Goal: Transaction & Acquisition: Book appointment/travel/reservation

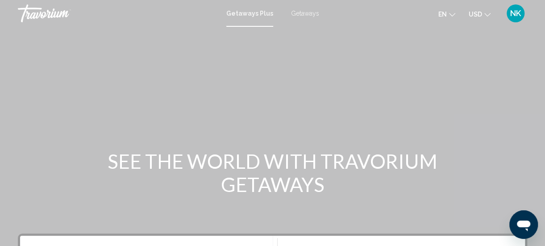
click at [301, 18] on div "Getaways Plus Getaways en English Español Français Italiano Português русский U…" at bounding box center [272, 13] width 545 height 19
click at [298, 14] on span "Getaways" at bounding box center [305, 13] width 28 height 7
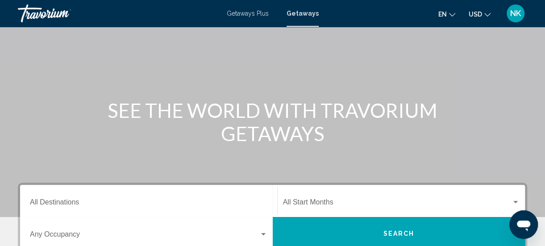
scroll to position [87, 0]
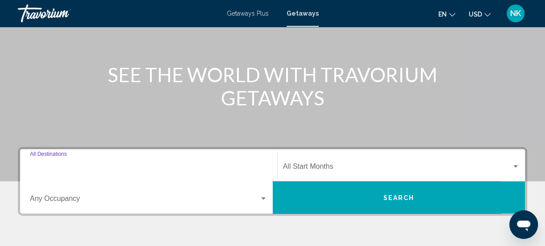
click at [58, 166] on input "Destination All Destinations" at bounding box center [149, 168] width 238 height 8
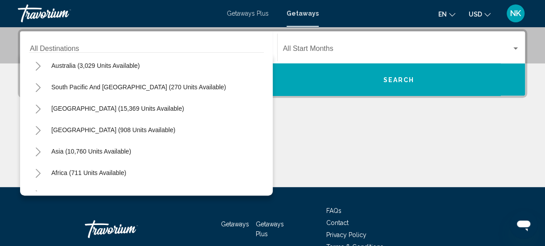
scroll to position [145, 0]
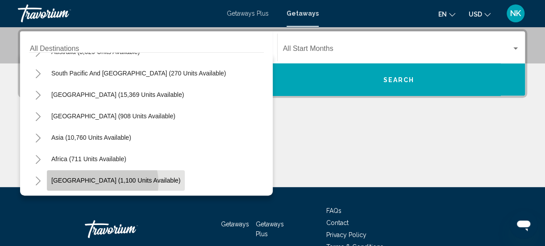
click at [102, 183] on span "[GEOGRAPHIC_DATA] (1,100 units available)" at bounding box center [115, 180] width 129 height 7
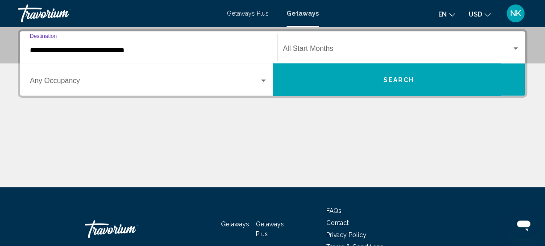
click at [48, 54] on input "**********" at bounding box center [149, 50] width 238 height 8
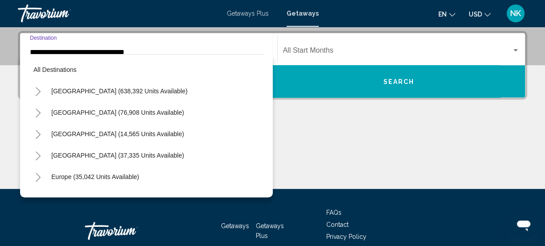
scroll to position [203, 0]
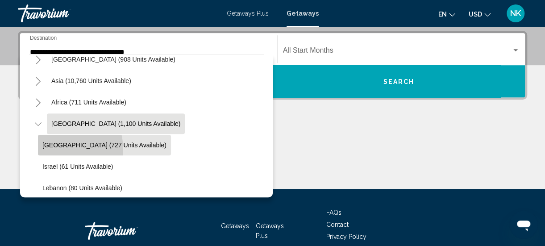
click at [58, 149] on button "[GEOGRAPHIC_DATA] (727 units available)" at bounding box center [104, 145] width 133 height 21
type input "**********"
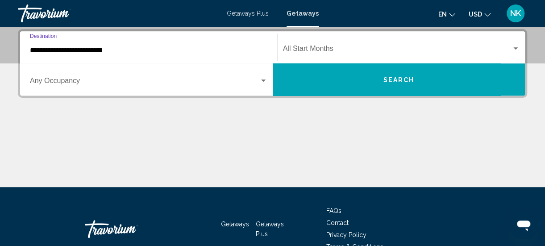
click at [319, 51] on span "Search widget" at bounding box center [397, 50] width 229 height 8
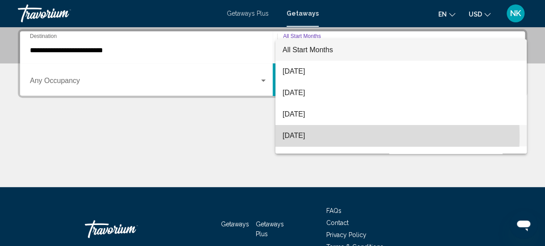
click at [303, 136] on span "[DATE]" at bounding box center [401, 135] width 237 height 21
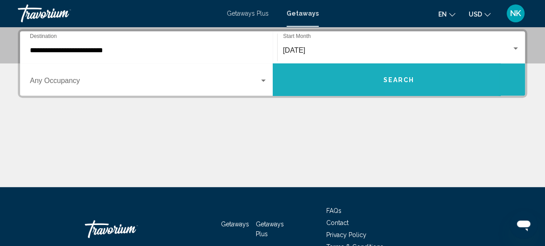
click at [409, 81] on span "Search" at bounding box center [398, 79] width 31 height 7
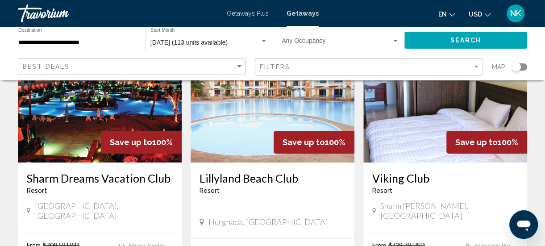
scroll to position [113, 0]
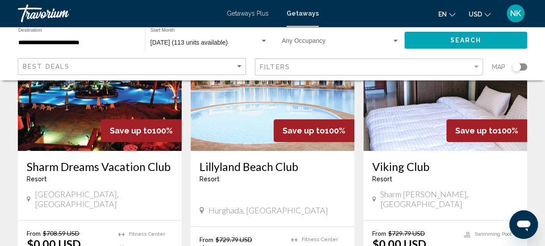
click at [242, 139] on img "Main content" at bounding box center [273, 79] width 164 height 143
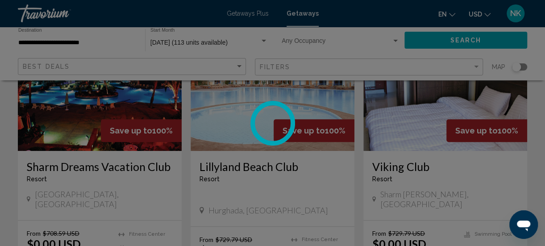
scroll to position [115, 0]
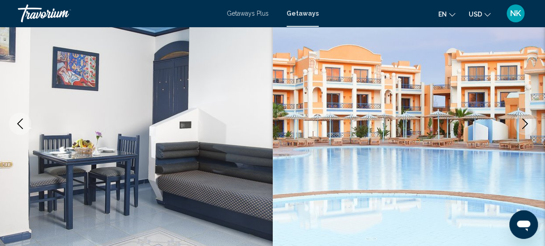
click at [525, 126] on icon "Next image" at bounding box center [526, 123] width 6 height 11
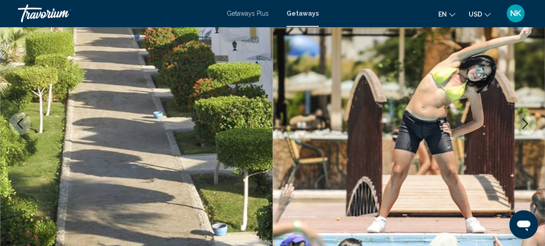
click at [525, 126] on icon "Next image" at bounding box center [526, 123] width 6 height 11
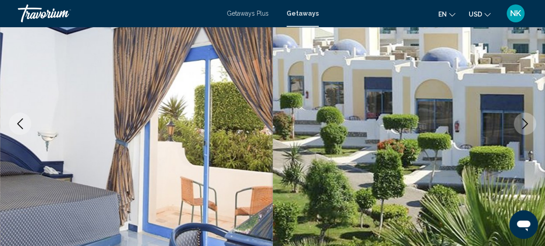
click at [525, 126] on icon "Next image" at bounding box center [526, 123] width 6 height 11
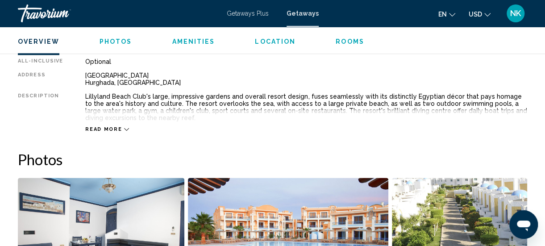
scroll to position [503, 0]
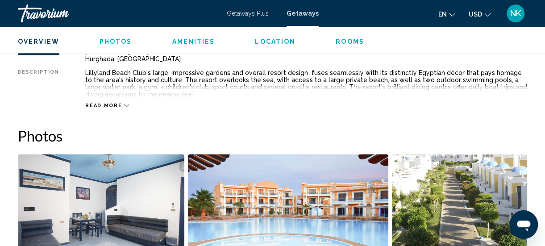
click at [101, 108] on span "Read more" at bounding box center [103, 106] width 37 height 6
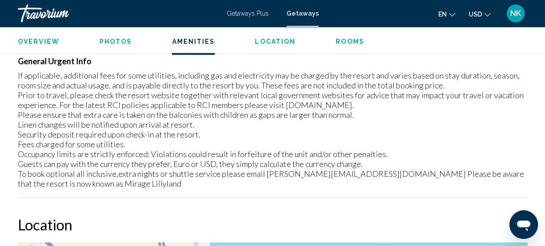
scroll to position [1251, 0]
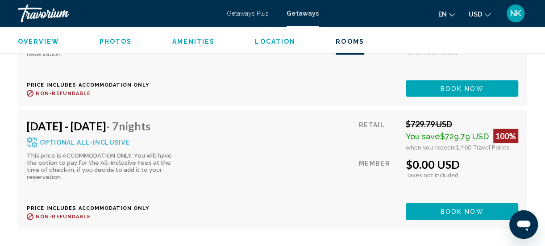
scroll to position [2593, 0]
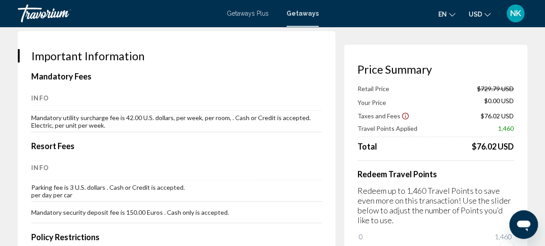
scroll to position [1391, 0]
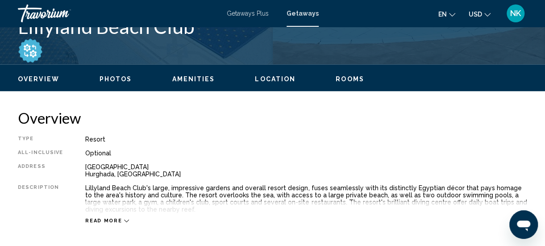
scroll to position [388, 0]
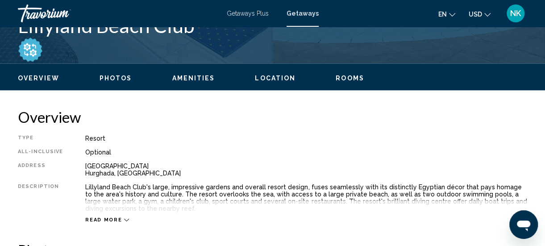
click at [110, 80] on span "Photos" at bounding box center [116, 78] width 33 height 7
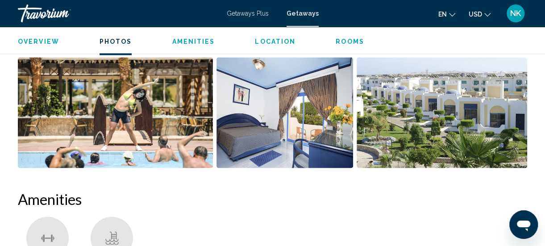
scroll to position [720, 0]
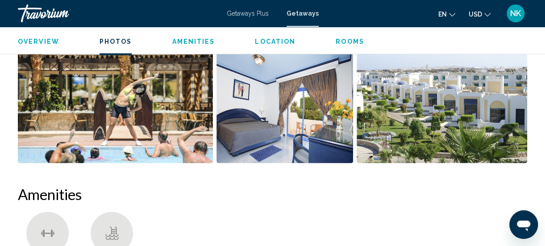
click at [403, 122] on img "Open full-screen image slider" at bounding box center [442, 107] width 171 height 111
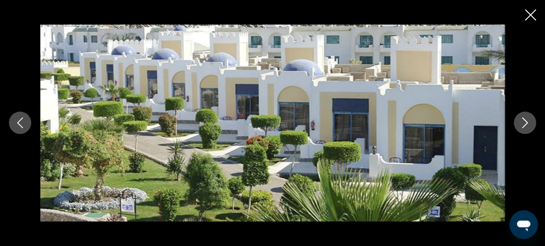
click at [22, 128] on icon "Previous image" at bounding box center [20, 123] width 6 height 11
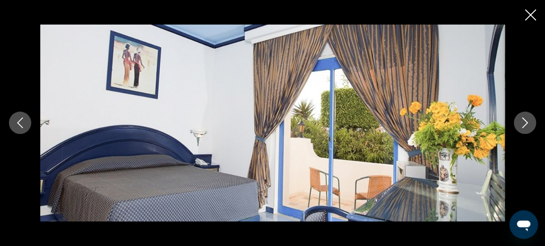
click at [24, 126] on icon "Previous image" at bounding box center [20, 122] width 11 height 11
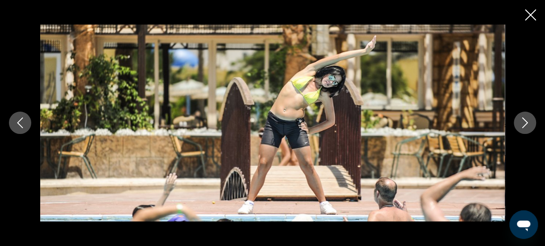
click at [23, 121] on icon "Previous image" at bounding box center [20, 122] width 11 height 11
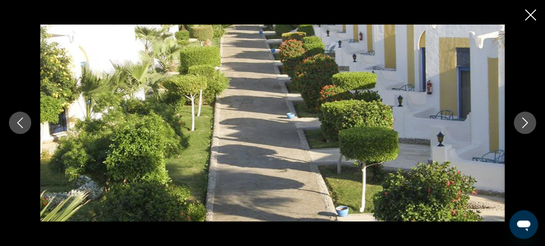
click at [28, 128] on button "Previous image" at bounding box center [20, 123] width 22 height 22
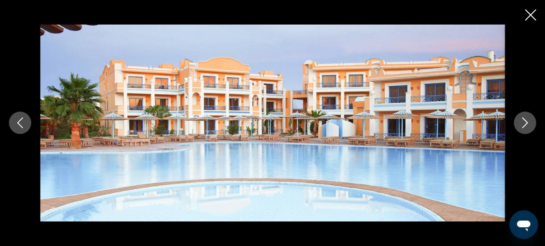
click at [23, 126] on icon "Previous image" at bounding box center [20, 122] width 11 height 11
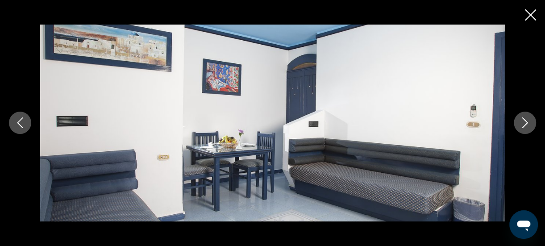
scroll to position [860, 0]
click at [21, 127] on icon "Previous image" at bounding box center [20, 123] width 6 height 11
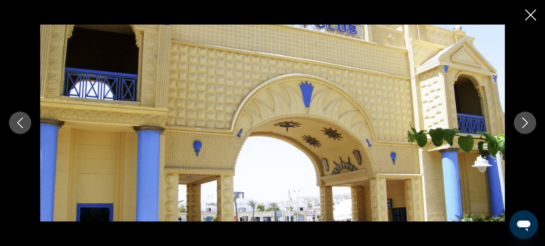
scroll to position [946, 0]
click at [528, 13] on icon "Close slideshow" at bounding box center [530, 14] width 11 height 11
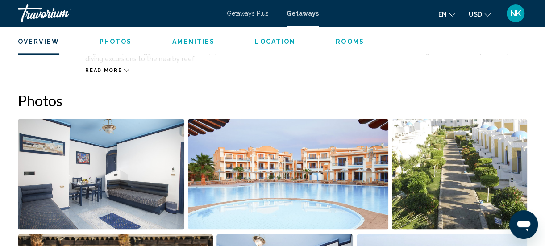
scroll to position [537, 0]
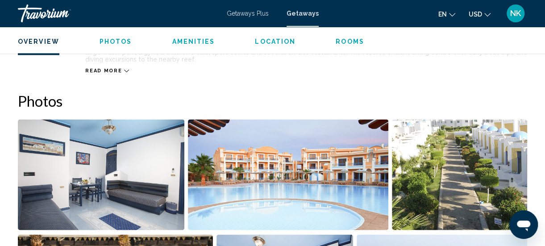
click at [348, 42] on span "Rooms" at bounding box center [350, 41] width 29 height 7
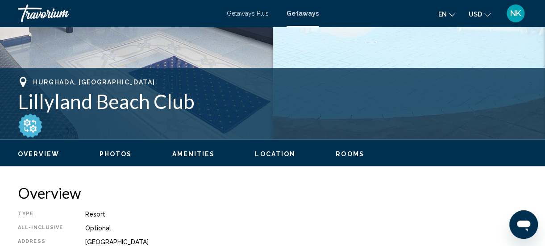
scroll to position [309, 0]
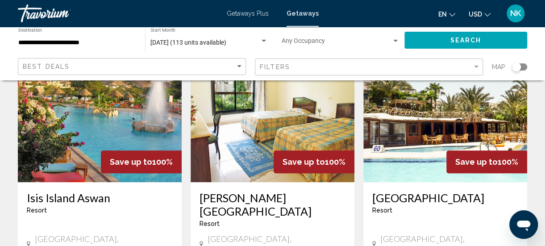
scroll to position [396, 0]
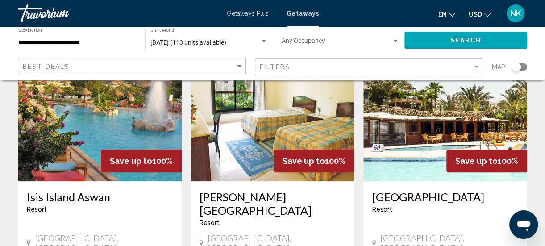
click at [239, 139] on img "Main content" at bounding box center [273, 109] width 164 height 143
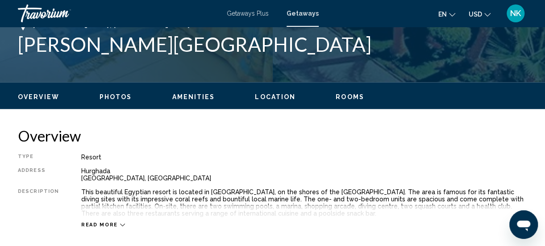
scroll to position [371, 0]
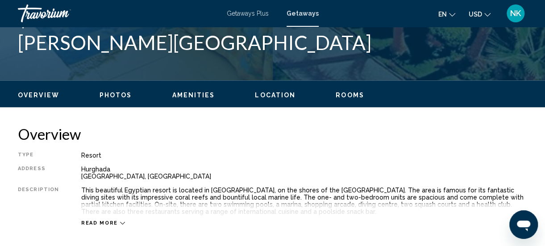
click at [91, 224] on span "Read more" at bounding box center [99, 223] width 37 height 6
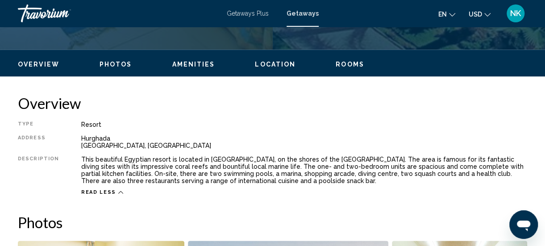
scroll to position [402, 0]
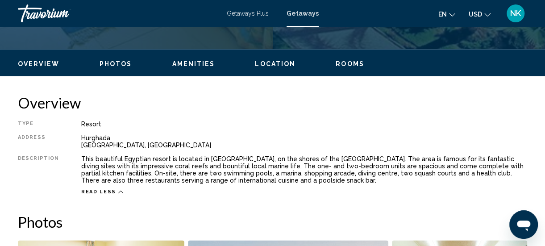
click at [269, 66] on span "Location" at bounding box center [275, 63] width 41 height 7
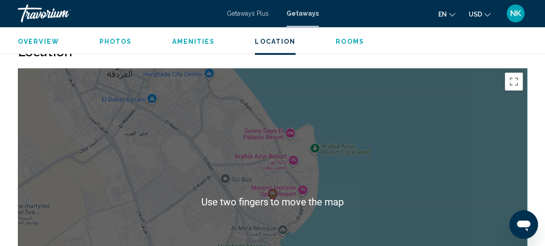
scroll to position [1305, 0]
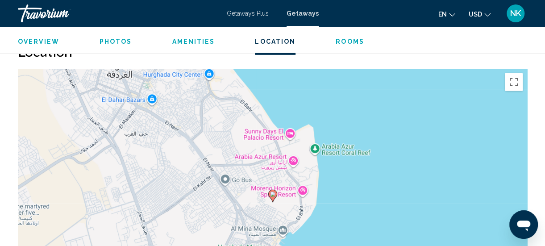
click at [351, 44] on span "Rooms" at bounding box center [350, 41] width 29 height 7
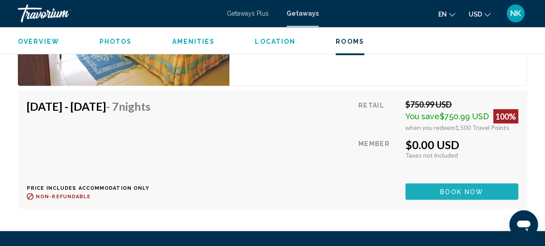
scroll to position [2402, 0]
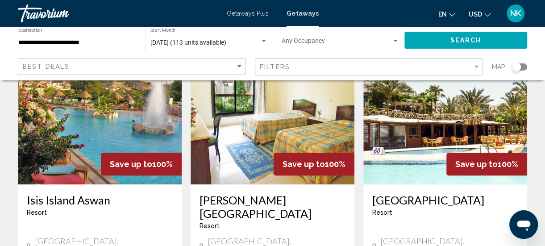
scroll to position [399, 0]
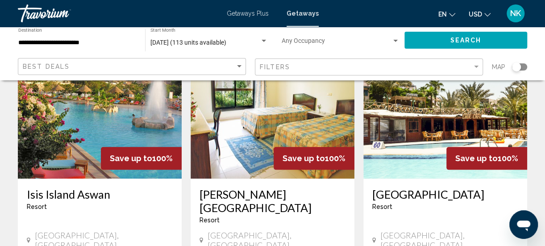
click at [397, 138] on img "Main content" at bounding box center [446, 107] width 164 height 143
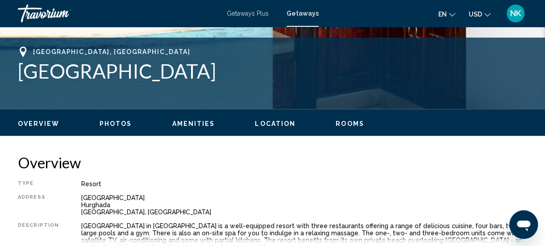
scroll to position [366, 0]
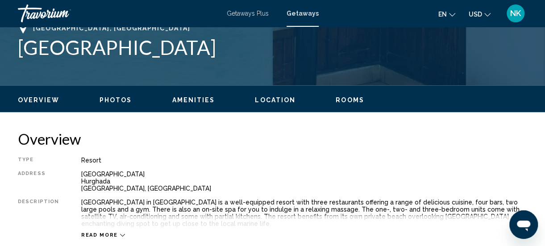
click at [268, 101] on span "Location" at bounding box center [275, 99] width 41 height 7
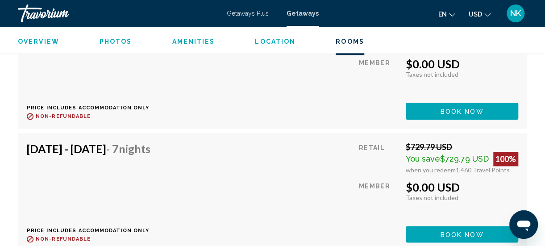
scroll to position [2115, 0]
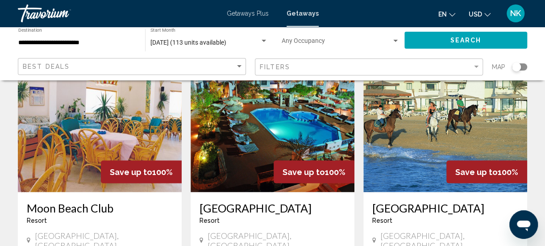
scroll to position [714, 0]
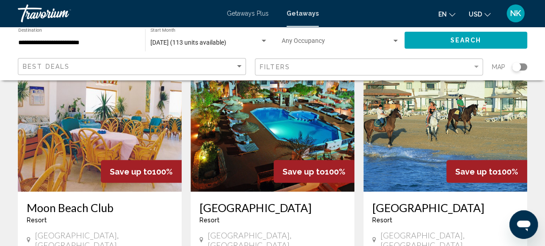
click at [403, 140] on img "Main content" at bounding box center [446, 120] width 164 height 143
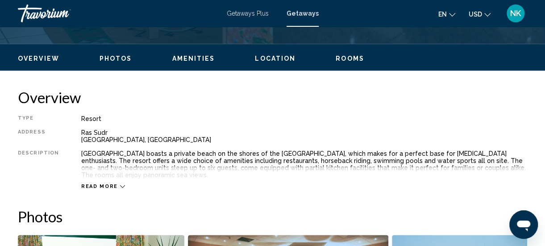
scroll to position [410, 0]
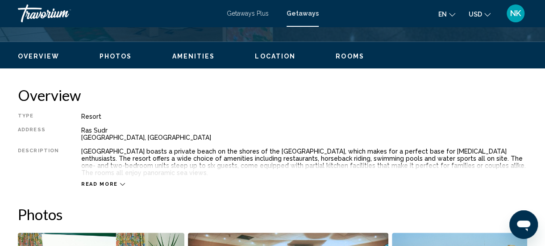
click at [103, 181] on span "Read more" at bounding box center [99, 184] width 37 height 6
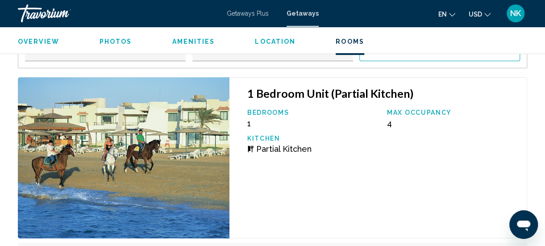
scroll to position [1720, 0]
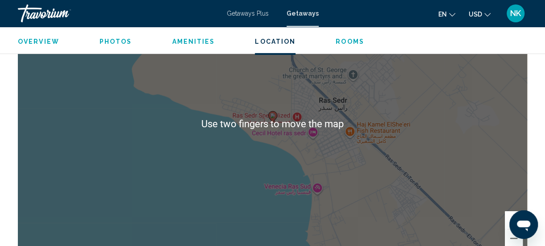
click at [109, 43] on span "Photos" at bounding box center [116, 41] width 33 height 7
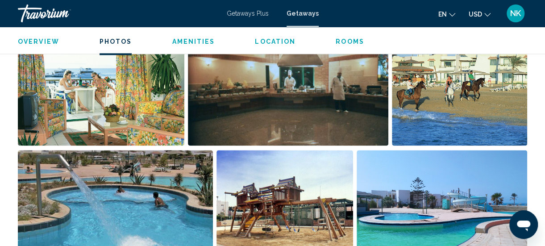
scroll to position [610, 0]
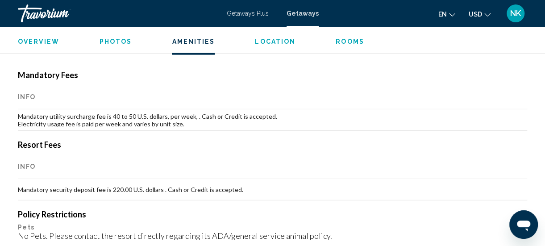
click at [343, 43] on span "Rooms" at bounding box center [350, 41] width 29 height 7
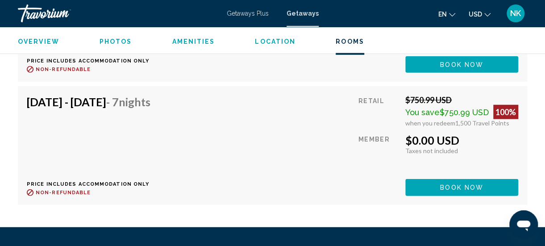
scroll to position [2675, 0]
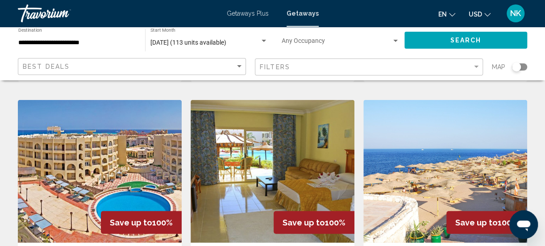
scroll to position [980, 0]
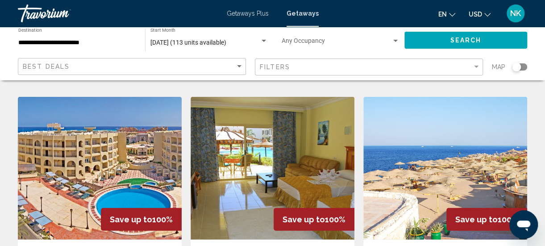
click at [57, 161] on img "Main content" at bounding box center [100, 168] width 164 height 143
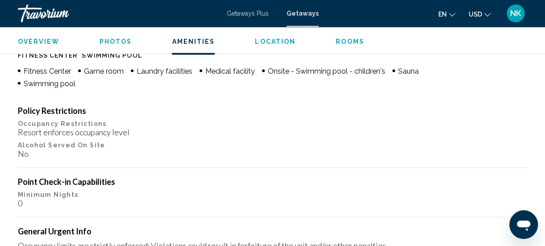
scroll to position [917, 0]
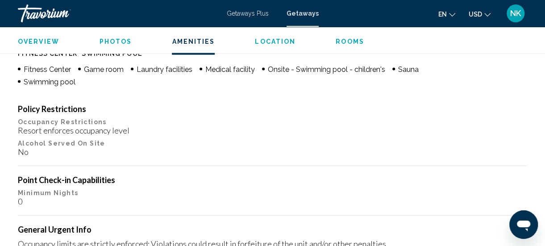
click at [344, 45] on span "Rooms" at bounding box center [350, 41] width 29 height 7
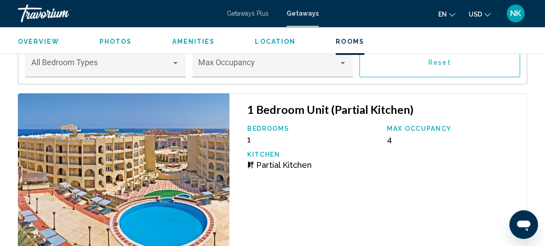
scroll to position [1594, 0]
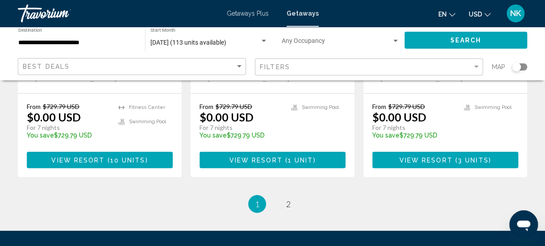
scroll to position [1213, 0]
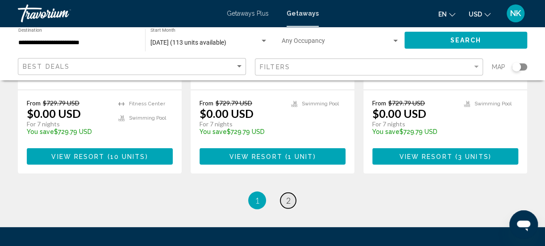
click at [285, 193] on link "page 2" at bounding box center [289, 201] width 16 height 16
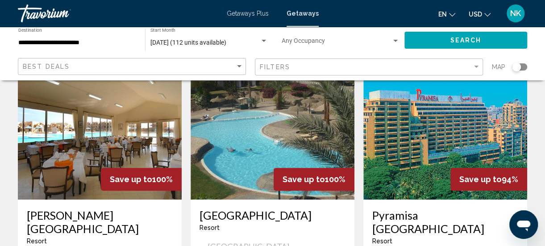
scroll to position [65, 0]
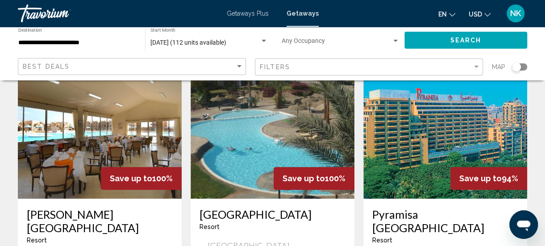
click at [63, 172] on img "Main content" at bounding box center [100, 127] width 164 height 143
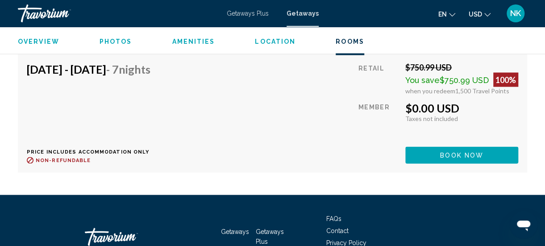
scroll to position [2378, 0]
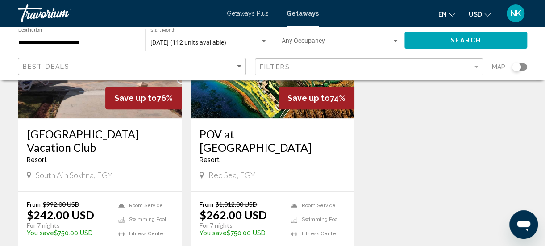
click at [40, 222] on p "$242.00 USD" at bounding box center [60, 214] width 67 height 13
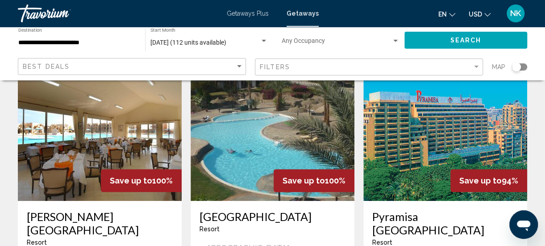
scroll to position [45, 0]
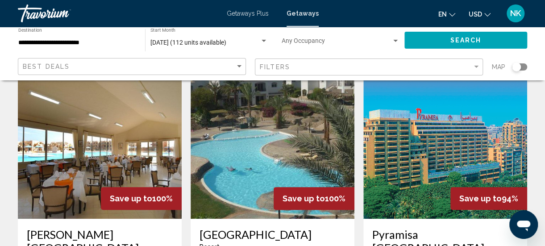
click at [438, 150] on img "Main content" at bounding box center [446, 147] width 164 height 143
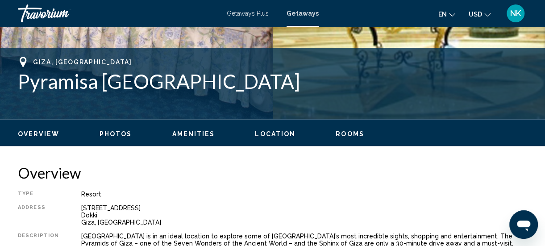
click at [264, 136] on span "Location" at bounding box center [275, 133] width 41 height 7
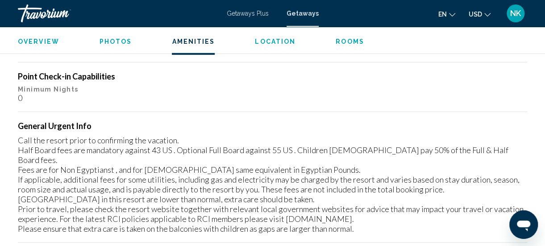
scroll to position [1319, 0]
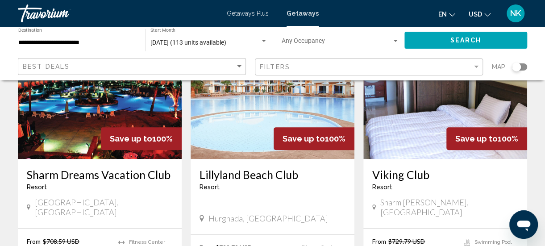
scroll to position [108, 0]
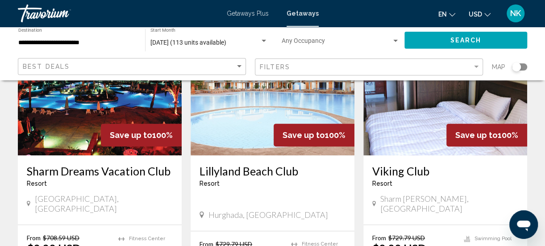
click at [238, 130] on img "Main content" at bounding box center [273, 84] width 164 height 143
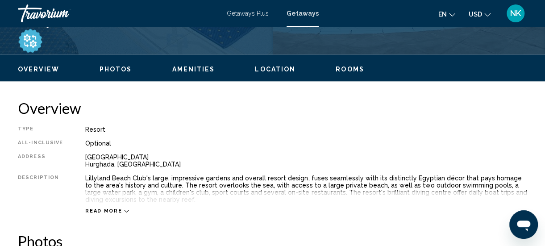
scroll to position [398, 0]
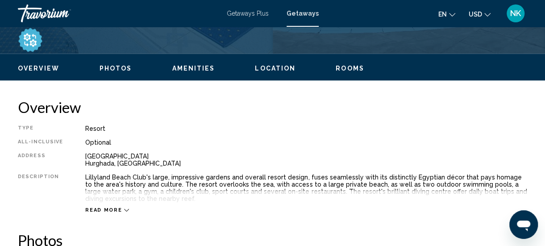
click at [102, 208] on span "Read more" at bounding box center [103, 210] width 37 height 6
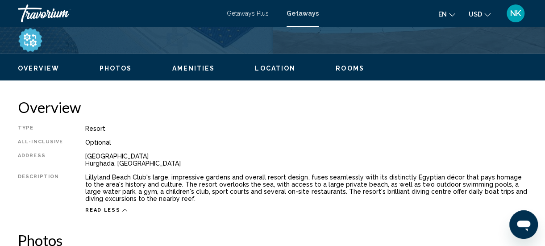
click at [301, 15] on span "Getaways" at bounding box center [303, 13] width 32 height 7
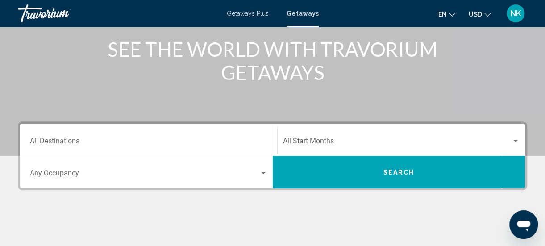
click at [63, 144] on input "Destination All Destinations" at bounding box center [149, 143] width 238 height 8
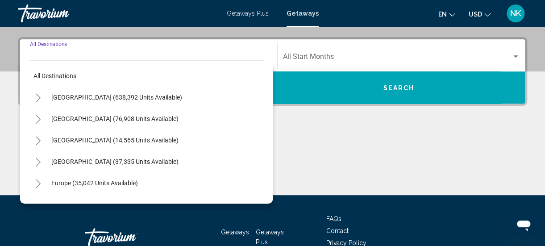
scroll to position [205, 0]
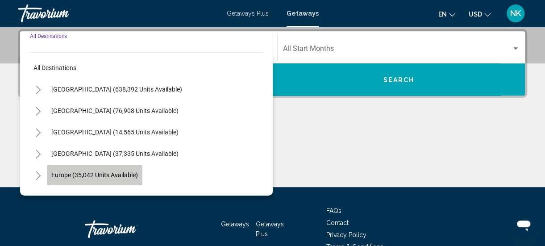
click at [70, 172] on span "Europe (35,042 units available)" at bounding box center [94, 175] width 87 height 7
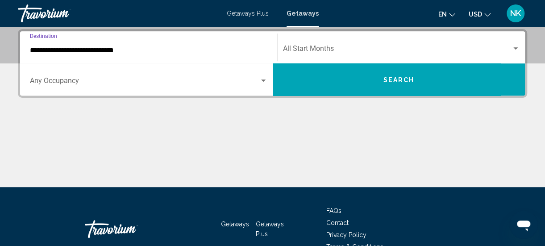
click at [50, 53] on input "**********" at bounding box center [149, 50] width 238 height 8
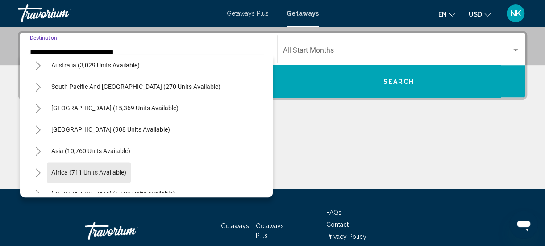
scroll to position [659, 0]
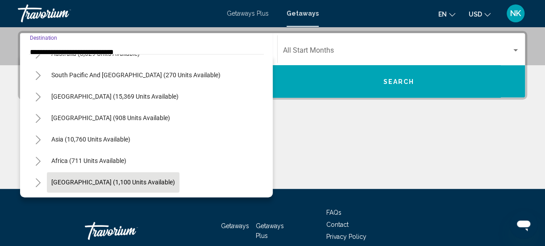
click at [71, 180] on span "[GEOGRAPHIC_DATA] (1,100 units available)" at bounding box center [113, 182] width 124 height 7
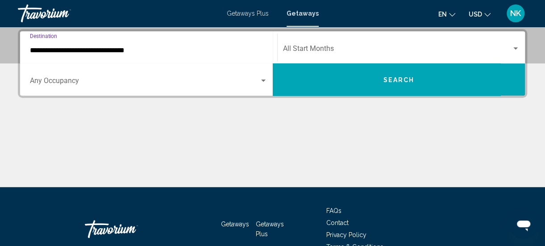
click at [56, 52] on input "**********" at bounding box center [149, 50] width 238 height 8
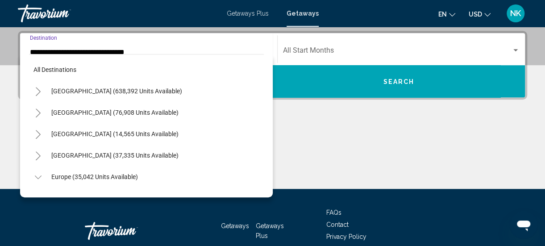
scroll to position [718, 0]
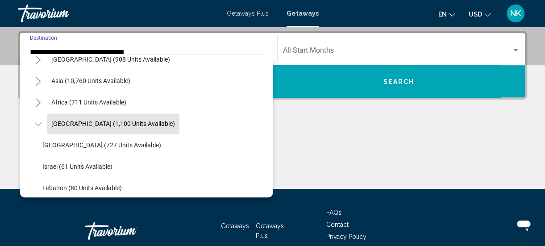
click at [51, 119] on button "[GEOGRAPHIC_DATA] (1,100 units available)" at bounding box center [113, 123] width 133 height 21
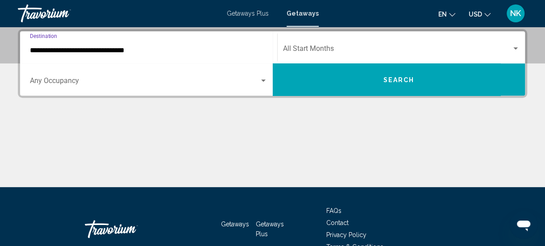
click at [50, 121] on div "Main content" at bounding box center [273, 153] width 510 height 67
click at [42, 49] on input "**********" at bounding box center [149, 50] width 238 height 8
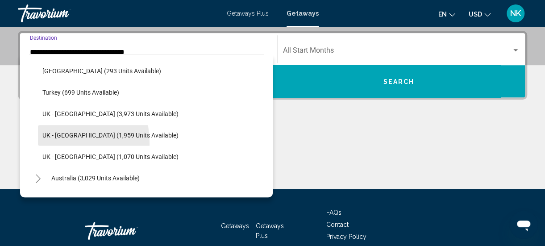
scroll to position [531, 0]
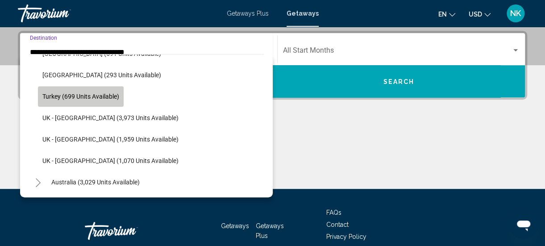
click at [51, 97] on span "Turkey (699 units available)" at bounding box center [80, 96] width 77 height 7
type input "**********"
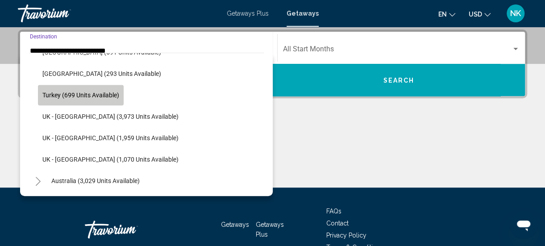
scroll to position [205, 0]
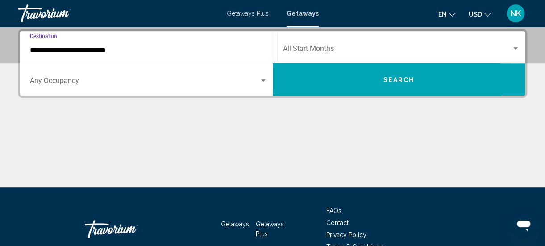
click at [101, 52] on input "**********" at bounding box center [149, 50] width 238 height 8
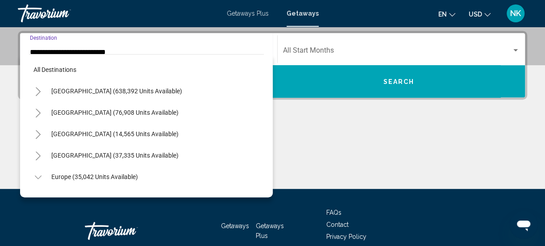
scroll to position [503, 0]
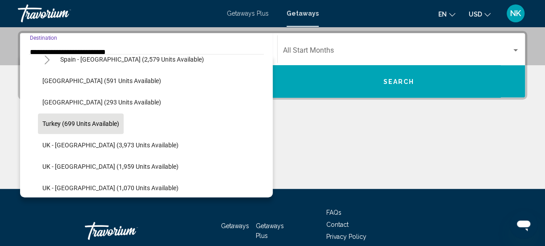
click at [357, 55] on span "Search widget" at bounding box center [397, 52] width 229 height 8
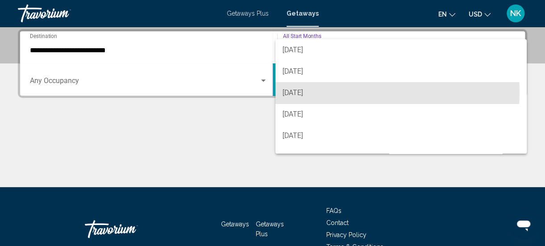
scroll to position [46, 0]
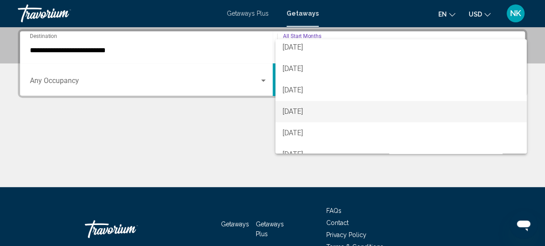
click at [332, 112] on span "[DATE]" at bounding box center [401, 111] width 237 height 21
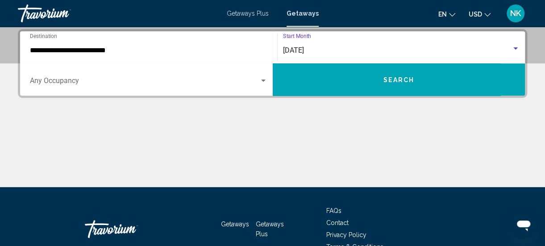
click at [416, 84] on button "Search" at bounding box center [399, 79] width 253 height 32
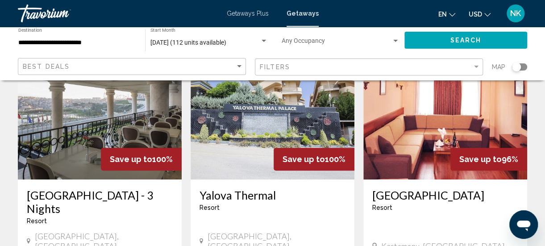
scroll to position [82, 0]
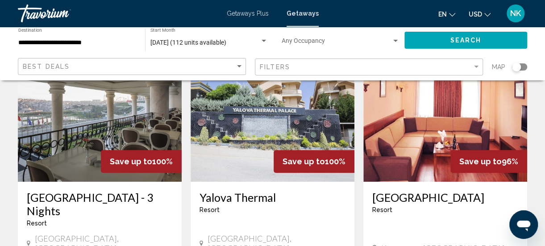
click at [58, 147] on img "Main content" at bounding box center [100, 110] width 164 height 143
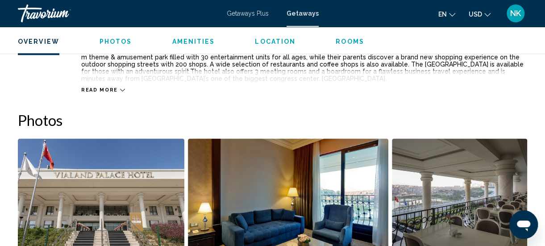
click at [270, 43] on span "Location" at bounding box center [275, 41] width 41 height 7
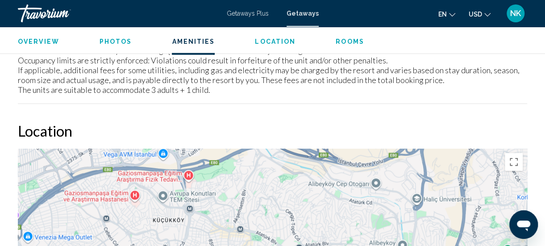
scroll to position [1091, 0]
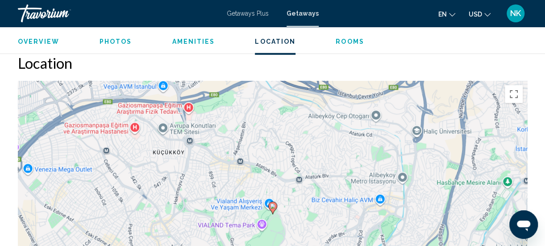
click at [36, 208] on div "To activate drag with keyboard, press Alt + Enter. Once in keyboard drag state,…" at bounding box center [273, 215] width 510 height 268
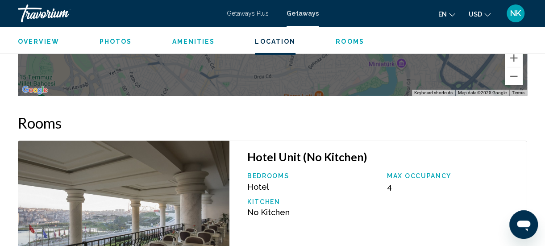
click at [345, 42] on span "Rooms" at bounding box center [350, 41] width 29 height 7
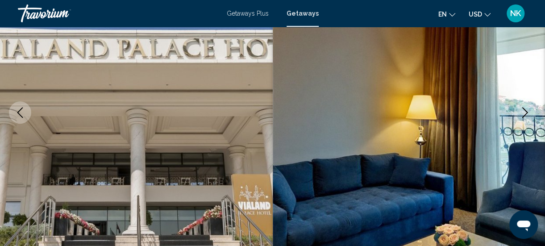
scroll to position [0, 0]
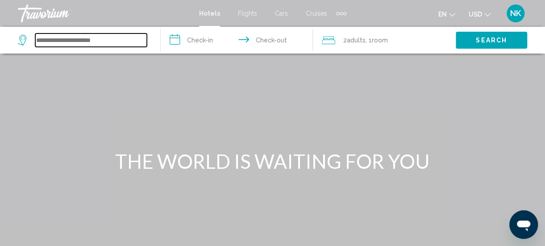
click at [38, 44] on input "Search widget" at bounding box center [91, 40] width 112 height 13
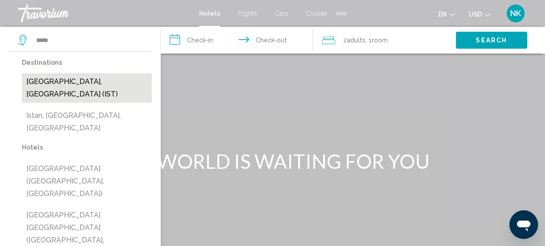
click at [75, 81] on button "[GEOGRAPHIC_DATA], [GEOGRAPHIC_DATA] (IST)" at bounding box center [87, 87] width 130 height 29
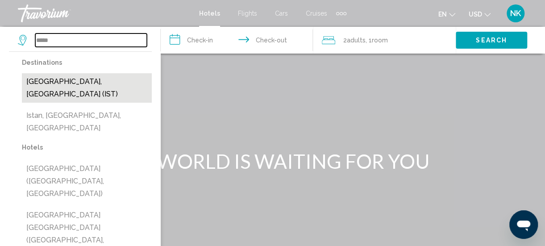
type input "**********"
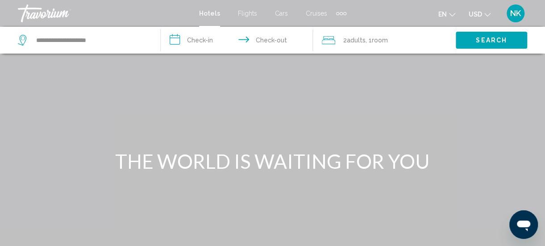
click at [172, 42] on input "**********" at bounding box center [238, 41] width 155 height 29
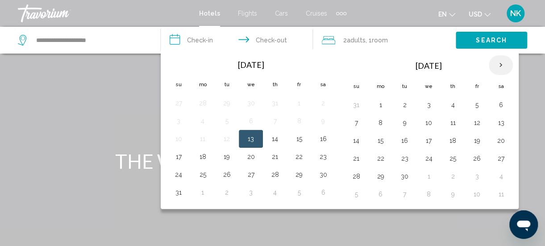
click at [498, 65] on th "Next month" at bounding box center [501, 65] width 24 height 20
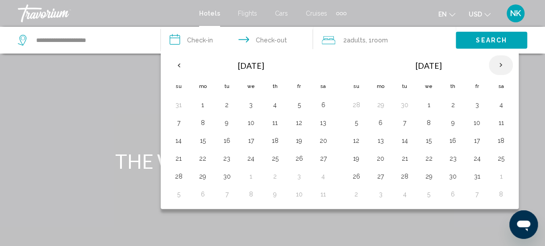
click at [498, 65] on th "Next month" at bounding box center [501, 65] width 24 height 20
click at [472, 105] on button "5" at bounding box center [477, 105] width 14 height 13
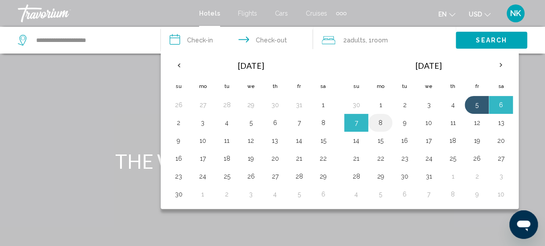
click at [382, 124] on button "8" at bounding box center [380, 123] width 14 height 13
type input "**********"
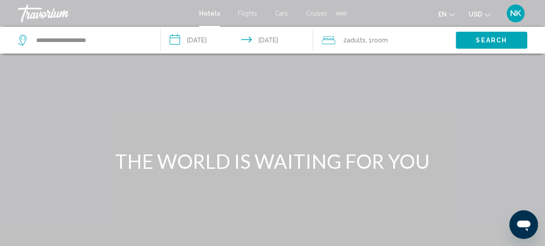
click at [330, 42] on icon "Travelers: 2 adults, 0 children" at bounding box center [328, 40] width 13 height 11
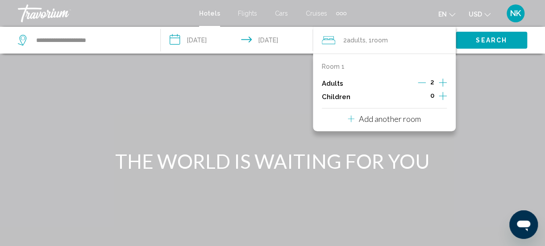
click at [445, 83] on icon "Increment adults" at bounding box center [443, 82] width 8 height 11
click at [444, 99] on icon "Increment children" at bounding box center [443, 96] width 8 height 11
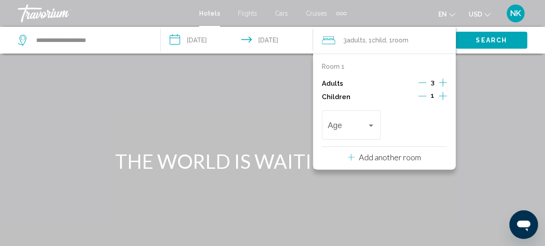
click at [444, 99] on icon "Increment children" at bounding box center [443, 96] width 8 height 11
click at [437, 126] on div "Travelers: 3 adults, 2 children" at bounding box center [437, 126] width 4 height 2
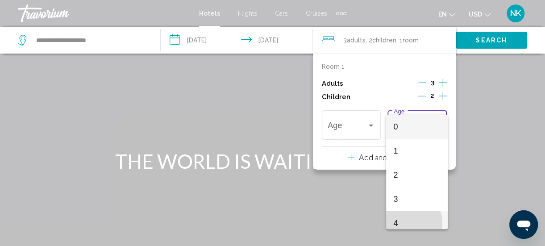
click at [403, 223] on span "4" at bounding box center [417, 223] width 47 height 24
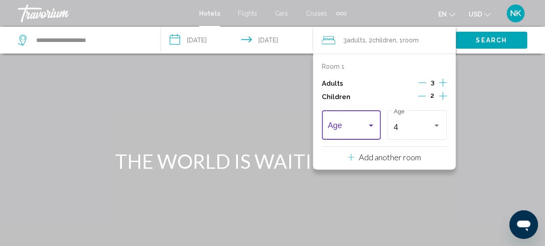
click at [372, 123] on div "Travelers: 3 adults, 2 children" at bounding box center [371, 125] width 8 height 7
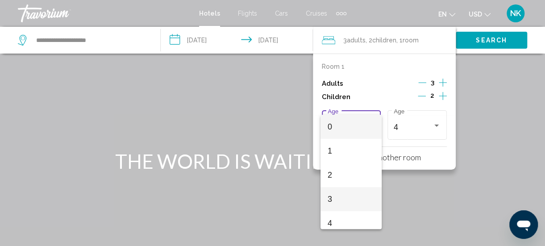
click at [335, 195] on span "3" at bounding box center [351, 199] width 47 height 24
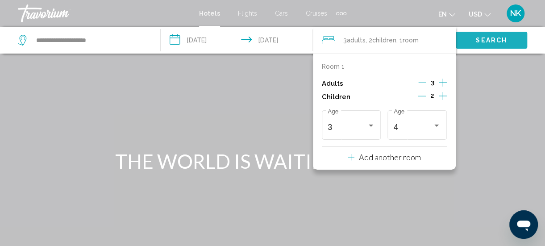
click at [494, 37] on span "Search" at bounding box center [491, 40] width 31 height 7
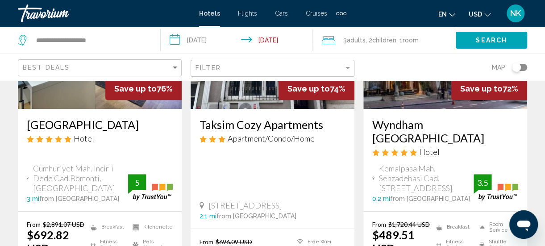
scroll to position [145, 0]
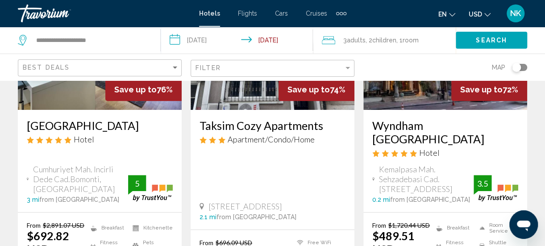
click at [289, 167] on div "Taksim Cozy Apartments Apartment/Condo/Home Feridiye Caddesi 132 6, Istanbul 2.…" at bounding box center [273, 170] width 164 height 120
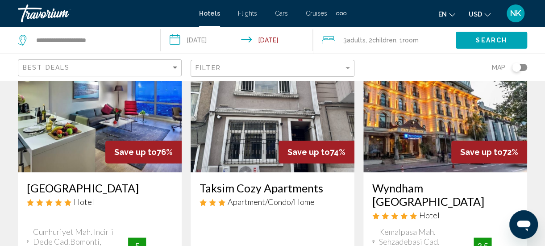
scroll to position [82, 0]
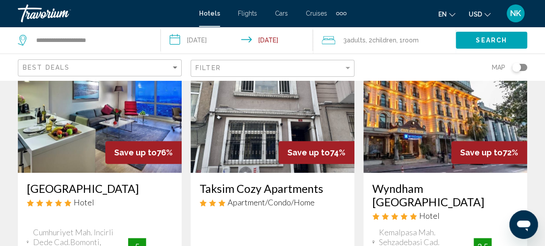
click at [259, 123] on img "Main content" at bounding box center [273, 101] width 164 height 143
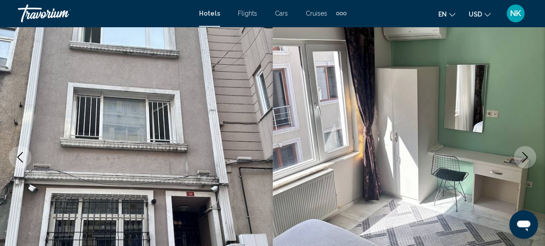
scroll to position [115, 0]
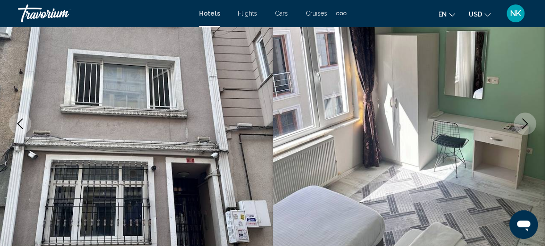
click at [524, 126] on icon "Next image" at bounding box center [525, 123] width 11 height 11
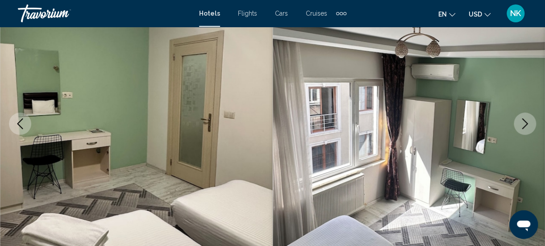
click at [524, 126] on icon "Next image" at bounding box center [525, 123] width 11 height 11
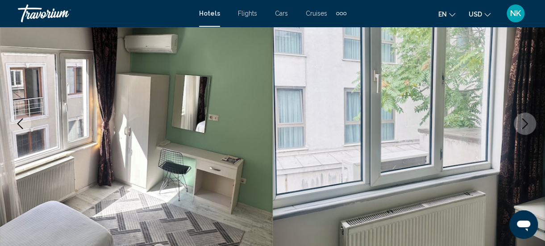
click at [524, 126] on icon "Next image" at bounding box center [525, 123] width 11 height 11
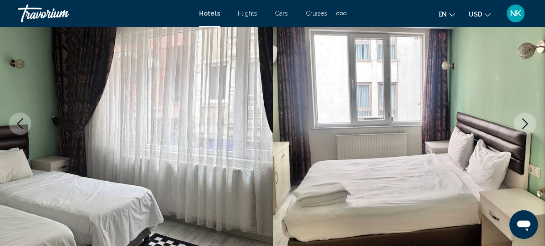
click at [524, 126] on icon "Next image" at bounding box center [525, 123] width 11 height 11
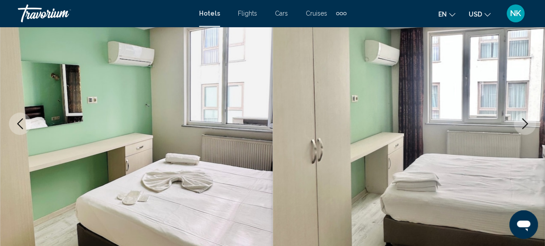
click at [524, 126] on icon "Next image" at bounding box center [525, 123] width 11 height 11
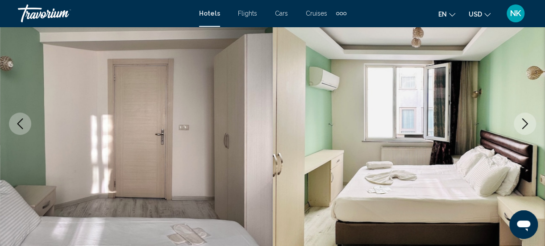
click at [524, 126] on icon "Next image" at bounding box center [525, 123] width 11 height 11
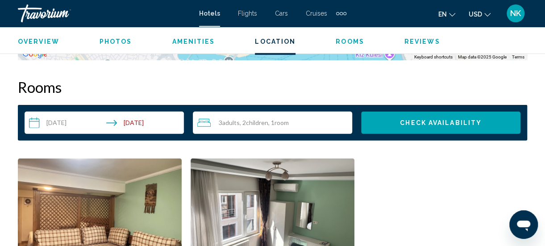
scroll to position [1262, 0]
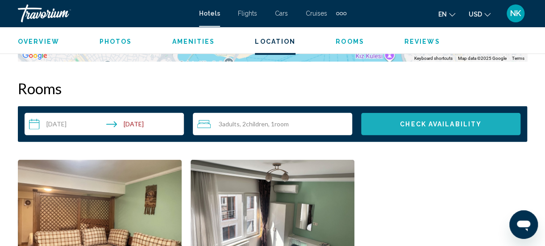
click at [444, 127] on button "Check Availability" at bounding box center [440, 124] width 159 height 22
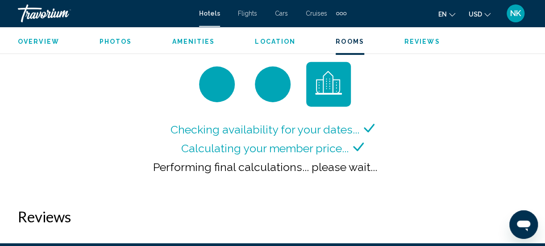
scroll to position [1359, 0]
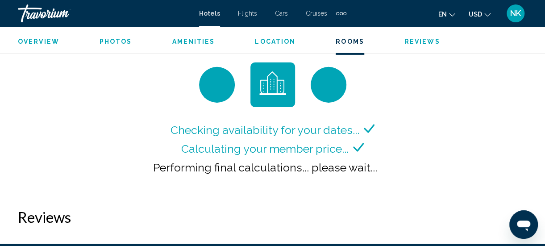
click at [474, 131] on div "Checking availability for your dates... Calculating your member price... Perfor…" at bounding box center [273, 127] width 510 height 128
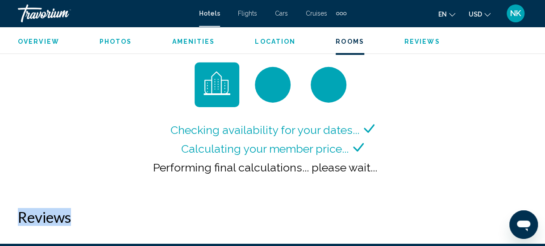
click at [35, 130] on div "Checking availability for your dates... Calculating your member price... Perfor…" at bounding box center [273, 127] width 510 height 128
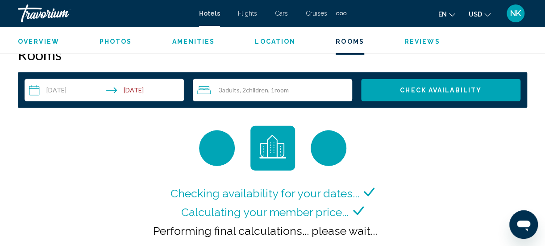
scroll to position [1272, 0]
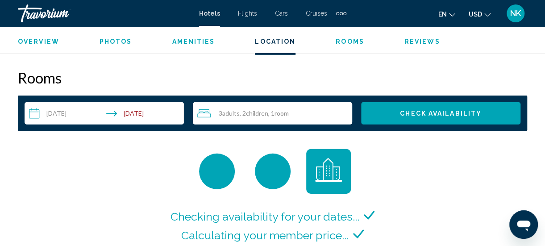
click at [420, 110] on span "Check Availability" at bounding box center [441, 113] width 82 height 7
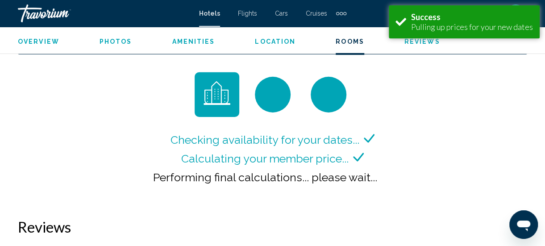
scroll to position [1350, 0]
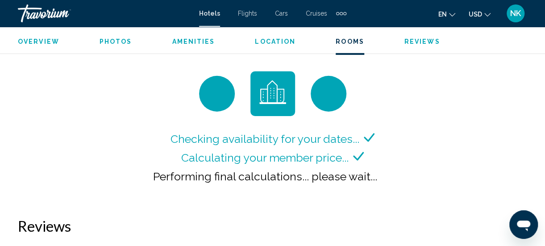
click at [214, 17] on span "Hotels" at bounding box center [209, 13] width 21 height 7
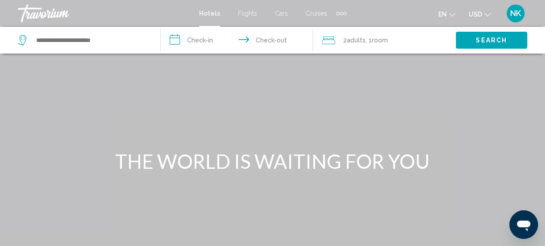
click at [244, 15] on span "Flights" at bounding box center [247, 13] width 19 height 7
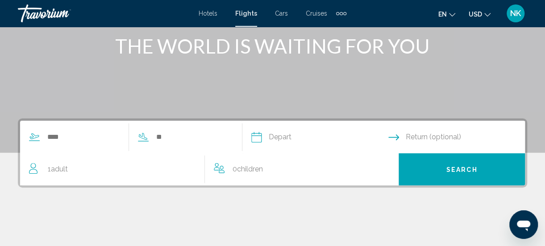
scroll to position [122, 0]
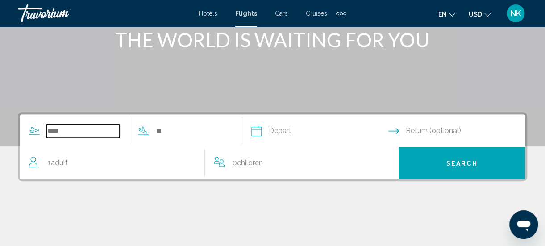
click at [53, 131] on input "Search widget" at bounding box center [82, 130] width 73 height 13
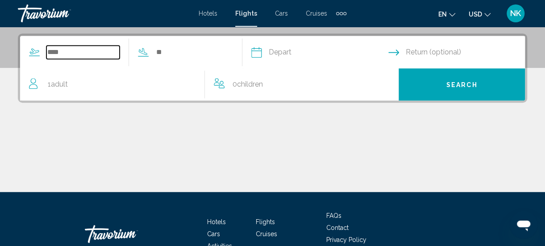
scroll to position [205, 0]
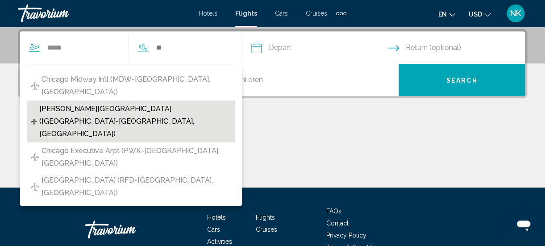
click at [146, 112] on span "O'Hare Intl Airport (ORD-Chicago, United States of America)" at bounding box center [135, 122] width 192 height 38
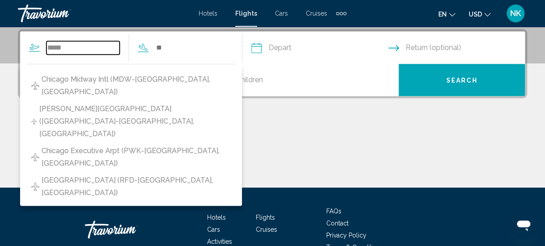
type input "**********"
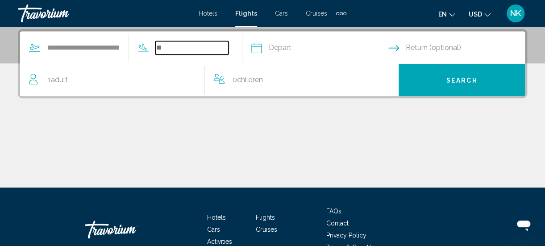
click at [167, 50] on input "Search widget" at bounding box center [191, 47] width 73 height 13
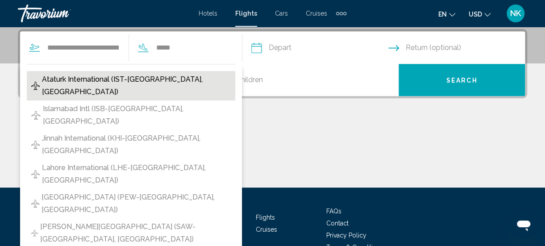
click at [120, 81] on span "Ataturk International (IST-Istanbul, Turkey)" at bounding box center [136, 85] width 189 height 25
type input "**********"
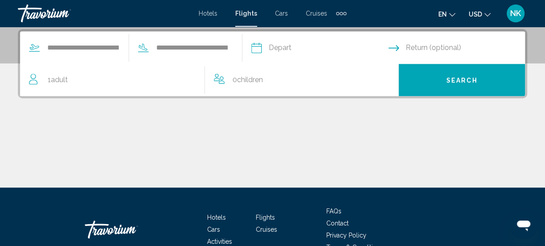
click at [272, 50] on input "Depart date" at bounding box center [319, 49] width 141 height 35
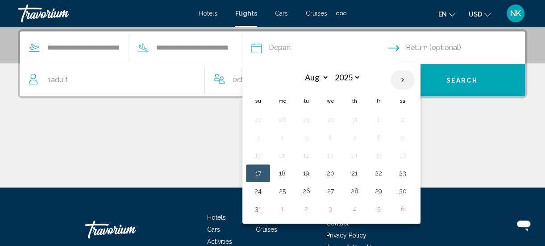
click at [415, 81] on th "Next month" at bounding box center [403, 80] width 24 height 20
select select "**"
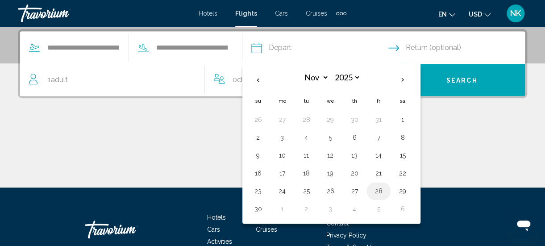
click at [386, 190] on button "28" at bounding box center [379, 191] width 14 height 13
type input "**********"
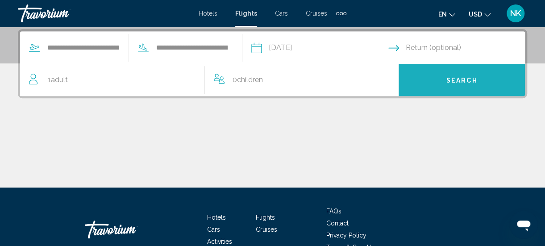
click at [447, 79] on span "Search" at bounding box center [462, 80] width 31 height 7
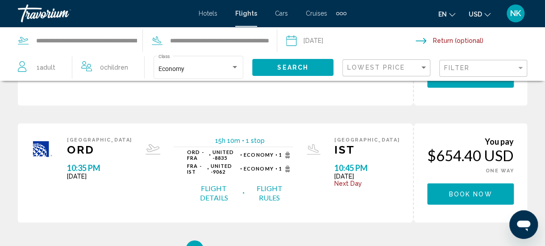
scroll to position [650, 0]
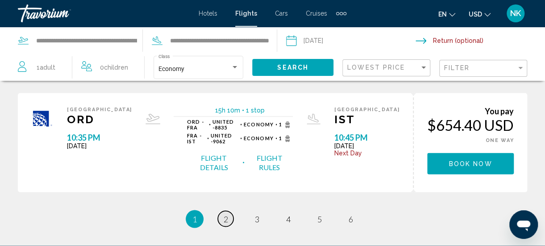
click at [227, 214] on span "2" at bounding box center [226, 219] width 4 height 10
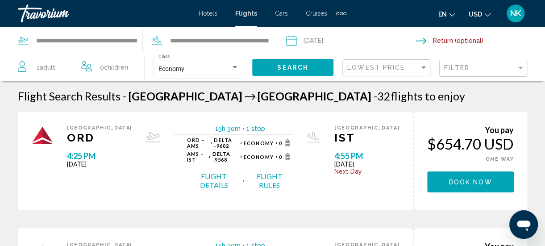
click at [291, 42] on input "Depart date: Nov 28, 2025" at bounding box center [350, 41] width 133 height 29
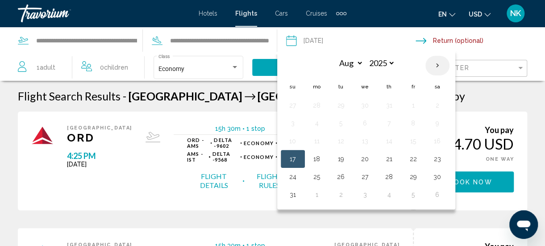
click at [435, 65] on th "Next month" at bounding box center [438, 66] width 24 height 20
select select "**"
click at [388, 174] on button "27" at bounding box center [389, 177] width 14 height 13
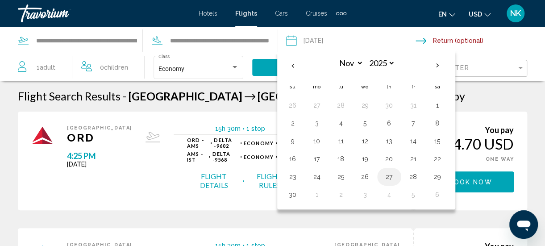
type input "**********"
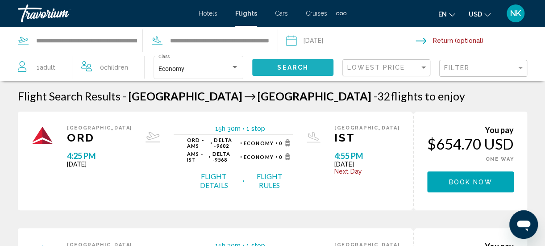
click at [300, 66] on span "Search" at bounding box center [292, 67] width 31 height 7
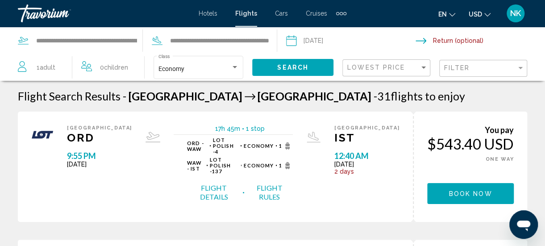
click at [217, 183] on button "Flight Details" at bounding box center [214, 192] width 54 height 19
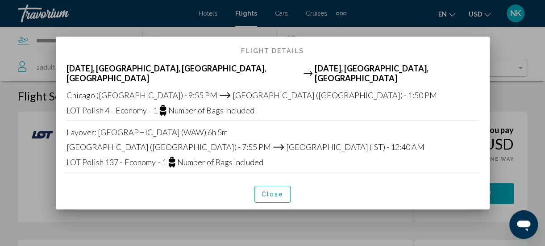
click at [271, 193] on span "Close" at bounding box center [273, 194] width 22 height 7
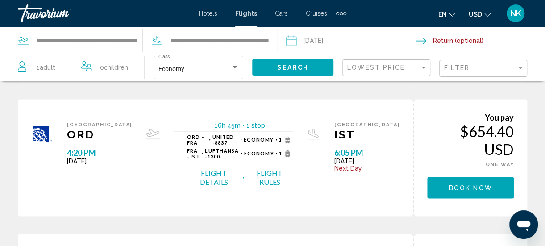
scroll to position [613, 0]
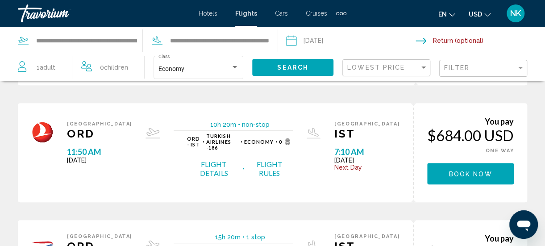
scroll to position [155, 0]
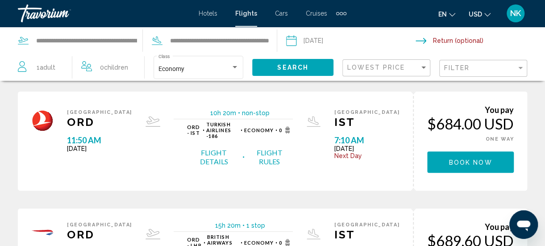
click at [243, 148] on div "Flight Details Flight Rules" at bounding box center [240, 157] width 106 height 19
click at [212, 148] on button "Flight Details" at bounding box center [214, 157] width 54 height 19
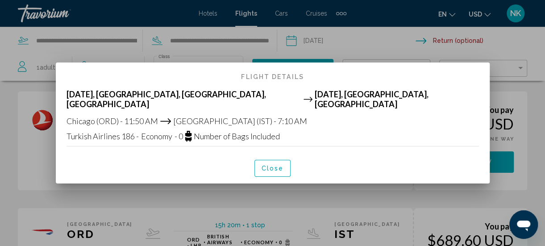
scroll to position [0, 0]
click at [270, 168] on button "Close" at bounding box center [273, 168] width 37 height 17
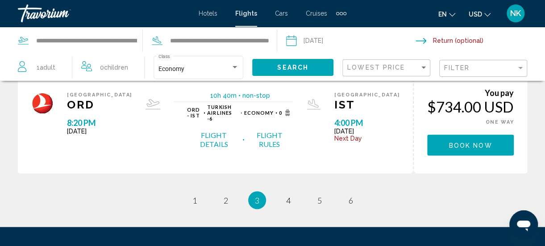
scroll to position [710, 0]
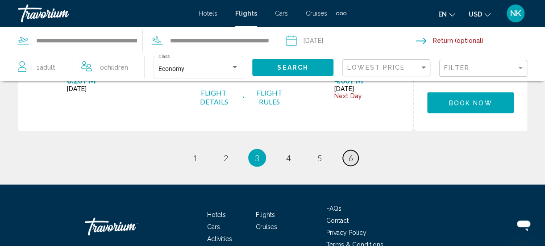
click at [351, 153] on span "6" at bounding box center [351, 158] width 4 height 10
